Goal: Check status: Check status

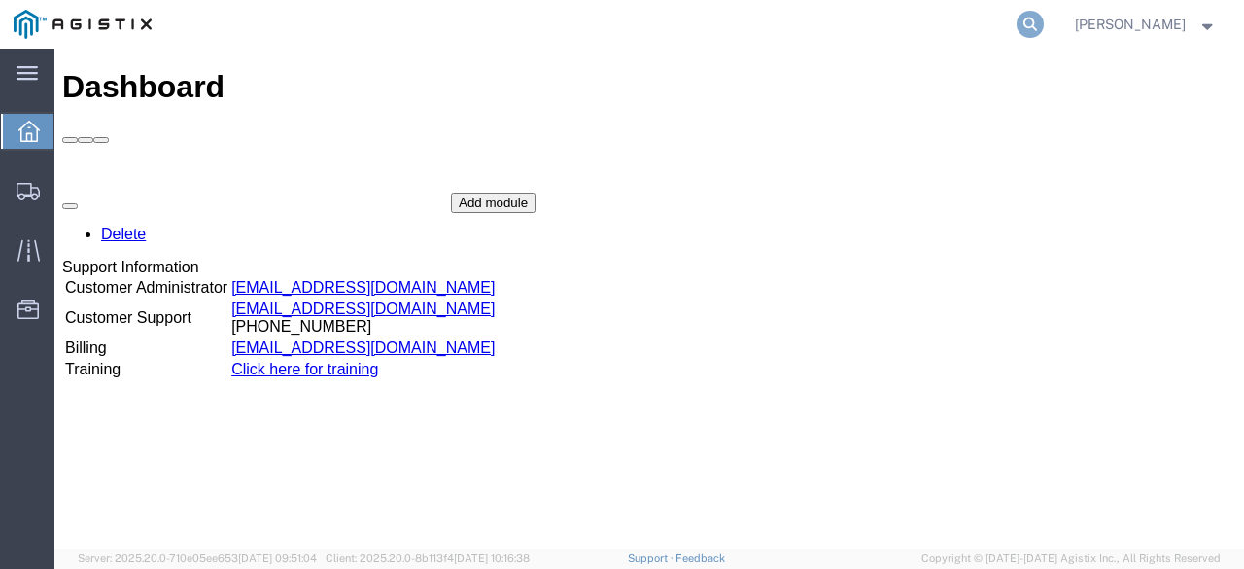
click at [1044, 20] on icon at bounding box center [1030, 24] width 27 height 27
paste input "56909102"
type input "56909102"
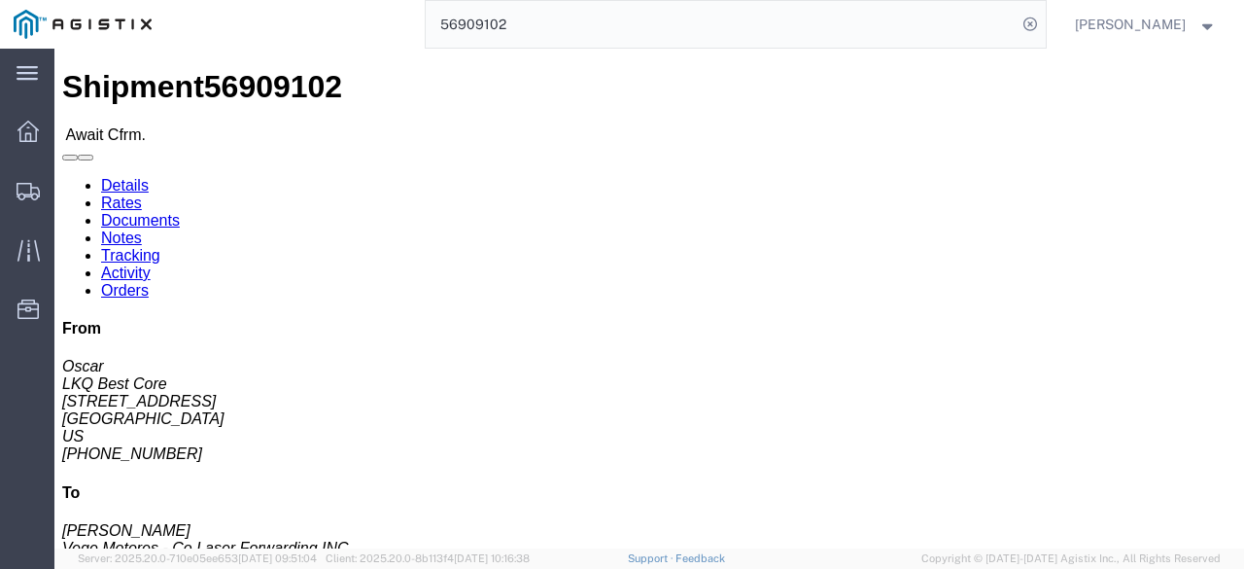
click link "Rates"
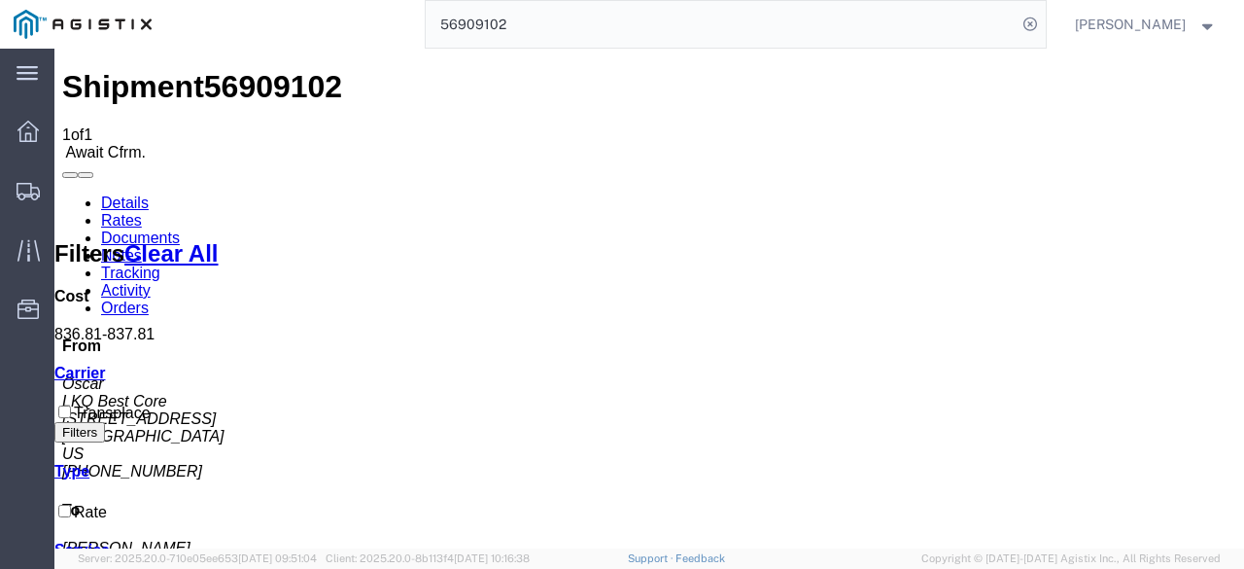
click at [522, 27] on input "56909102" at bounding box center [721, 24] width 591 height 47
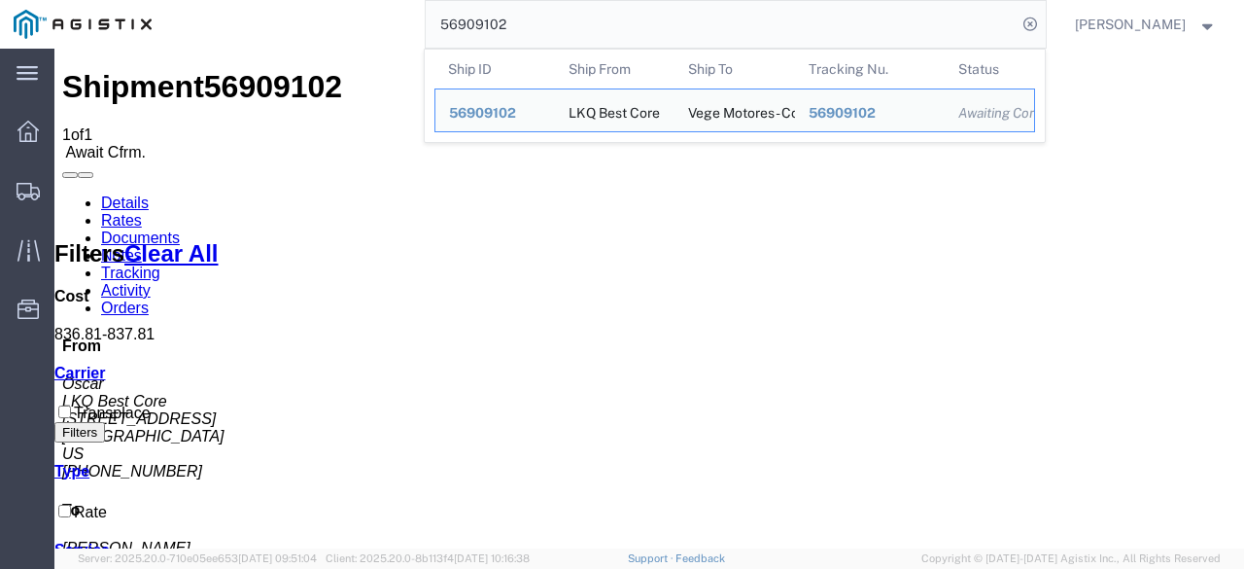
click at [522, 27] on input "56909102" at bounding box center [721, 24] width 591 height 47
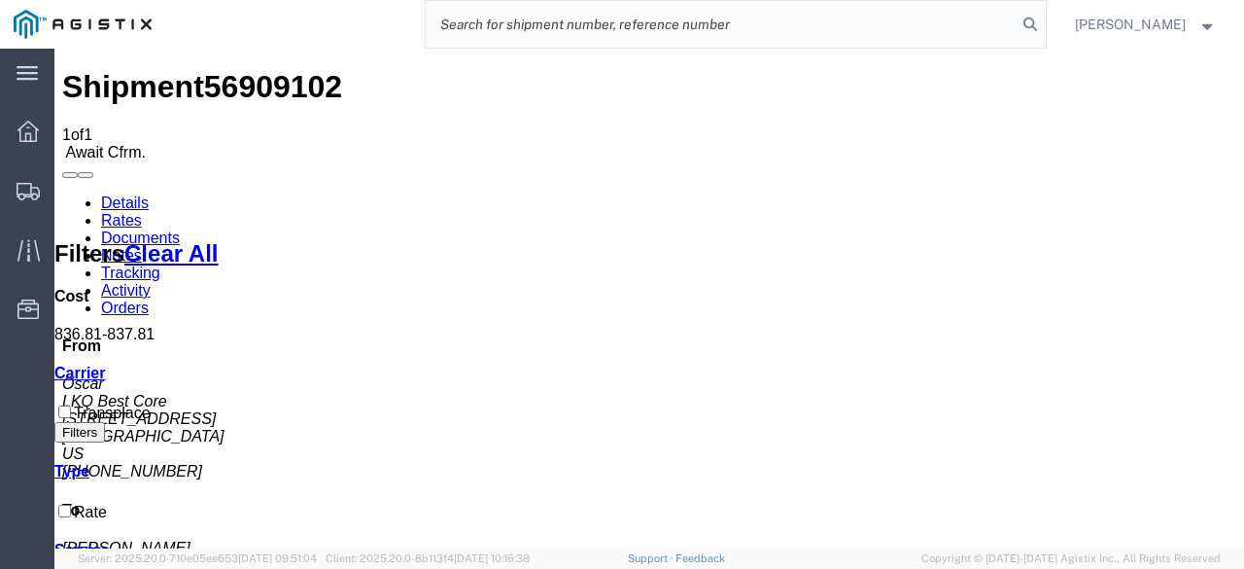
paste input "56924919"
type input "56924919"
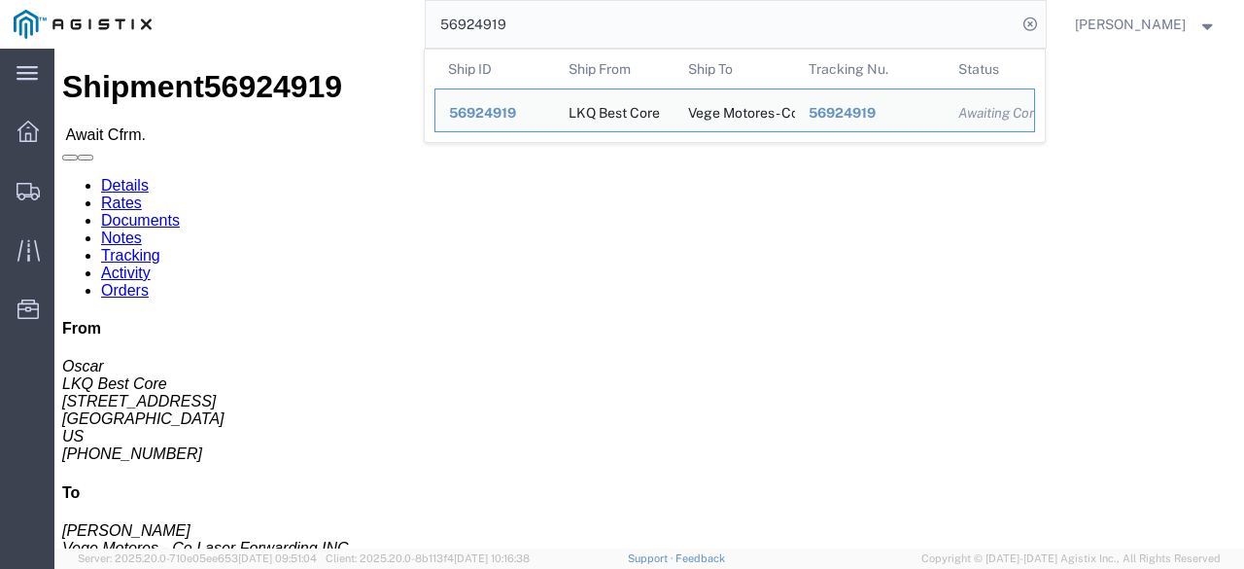
click link "Rates"
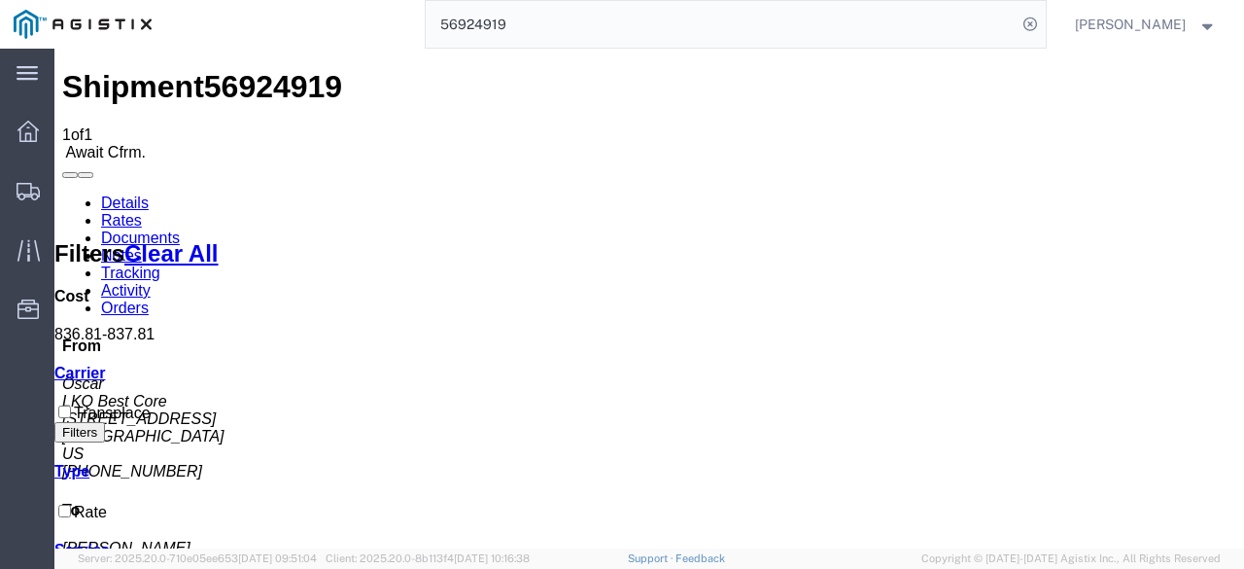
click at [502, 17] on input "56924919" at bounding box center [721, 24] width 591 height 47
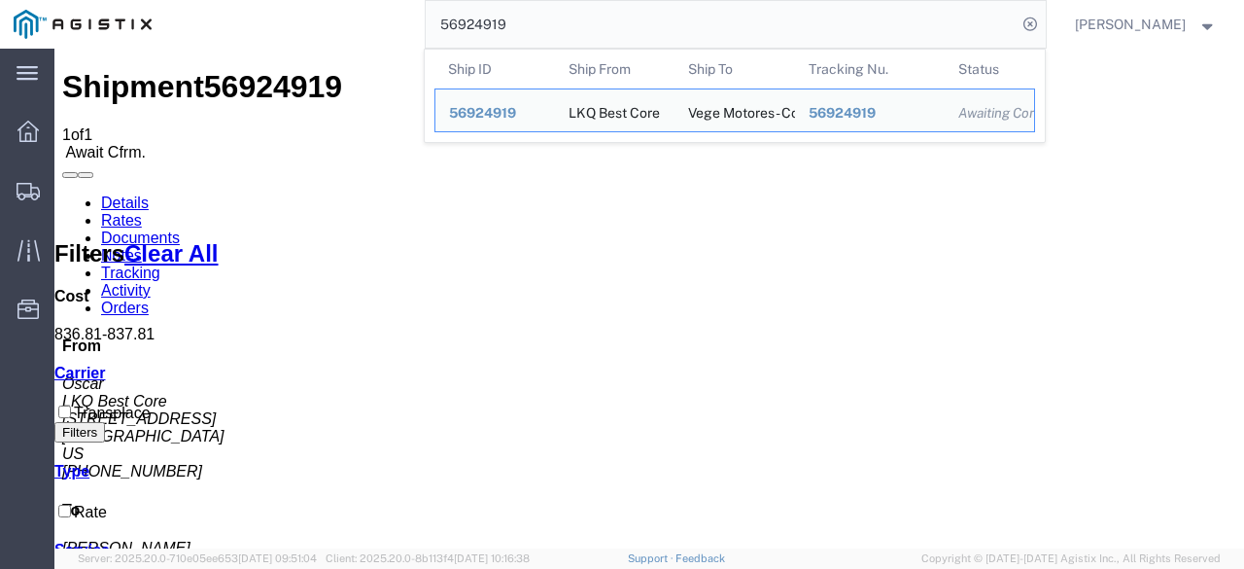
click at [502, 17] on input "56924919" at bounding box center [721, 24] width 591 height 47
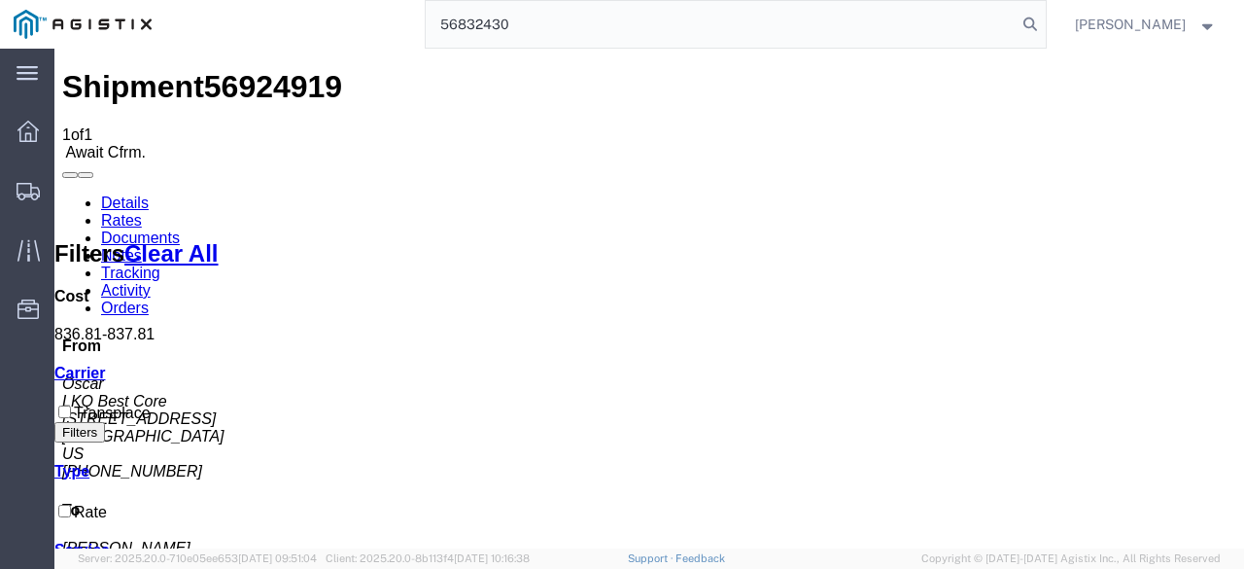
type input "56832430"
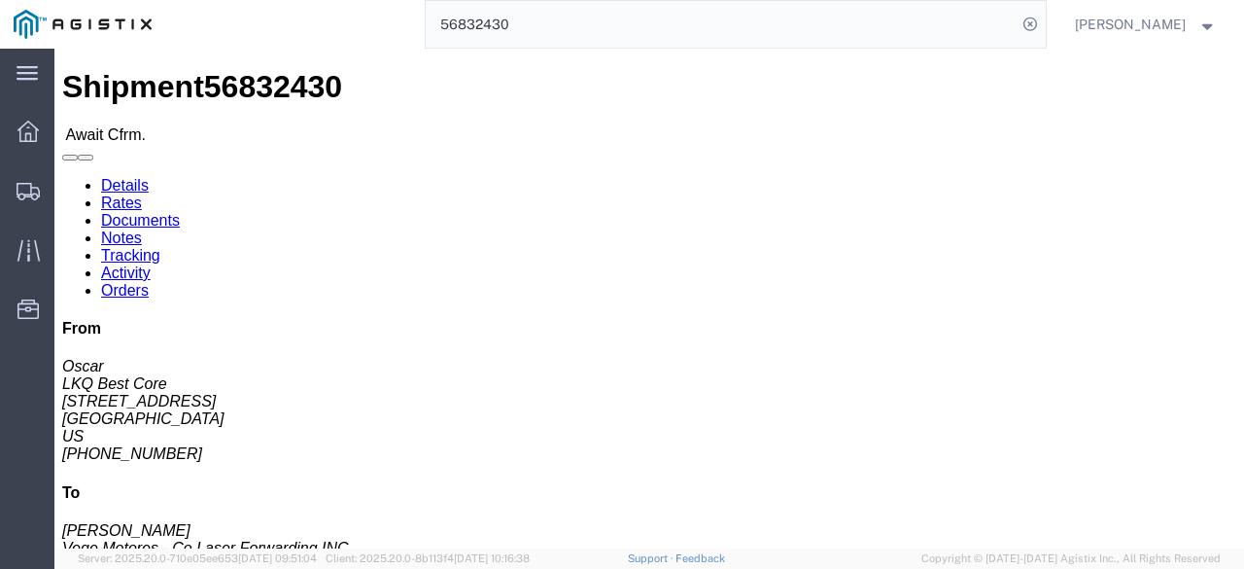
click link "Rates"
